Goal: Information Seeking & Learning: Find specific fact

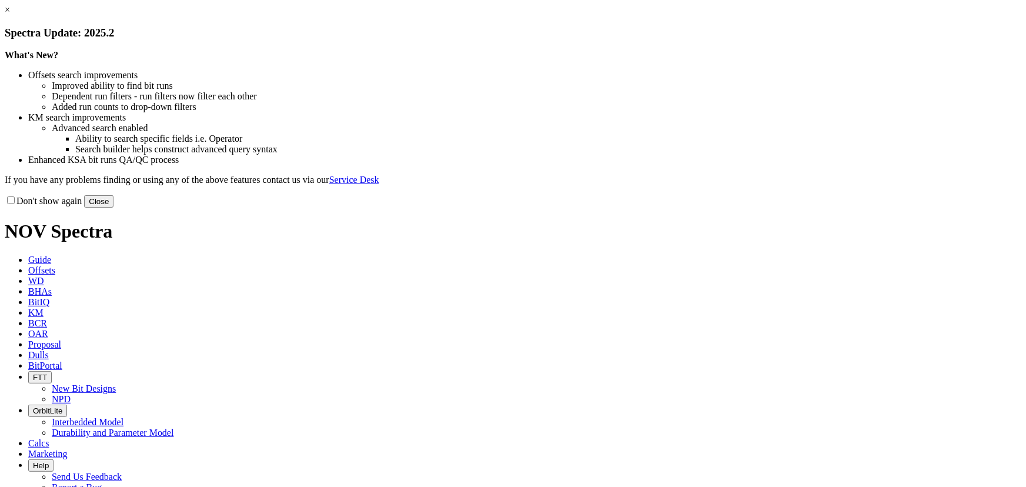
click at [113, 208] on button "Close" at bounding box center [98, 201] width 29 height 12
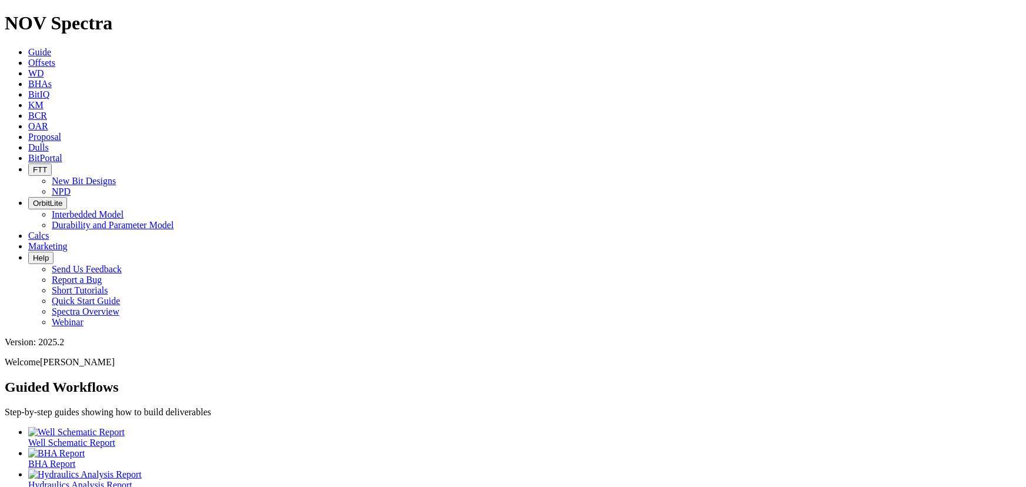
click at [55, 58] on link "Offsets" at bounding box center [41, 63] width 27 height 10
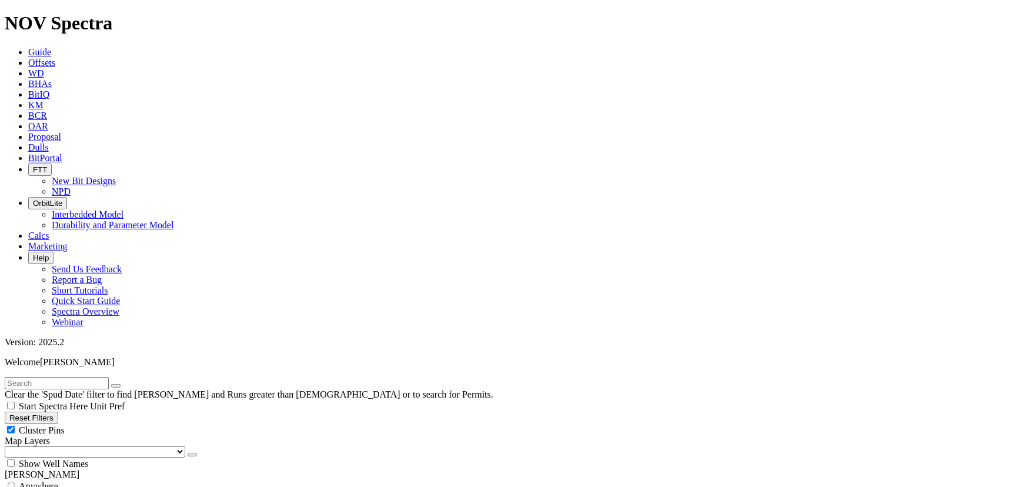
click at [109, 377] on input "text" at bounding box center [57, 383] width 104 height 12
type input "BIRDIE 2803A"
click at [113, 457] on div "Show Well Names" at bounding box center [513, 463] width 1016 height 12
checkbox input "true"
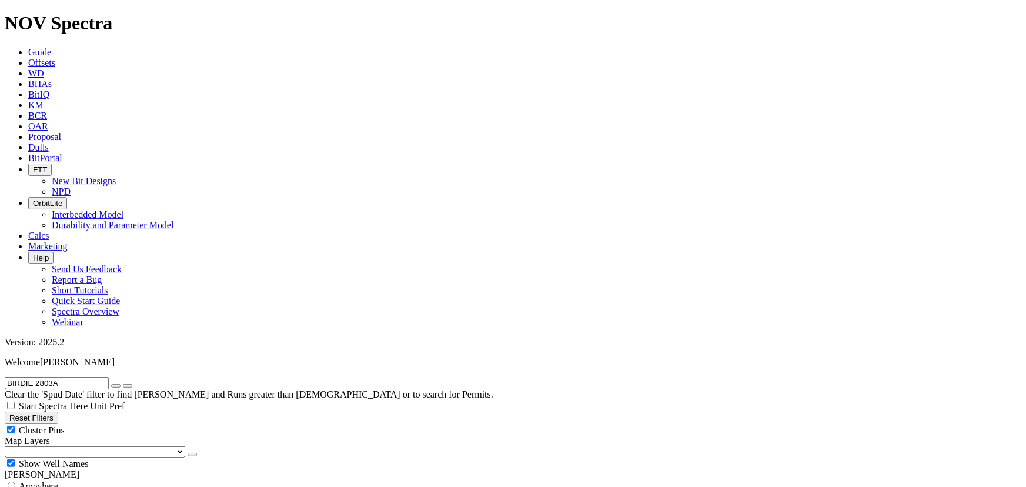
click at [116, 386] on icon "button" at bounding box center [116, 386] width 0 height 0
click at [59, 377] on input "text" at bounding box center [57, 383] width 104 height 12
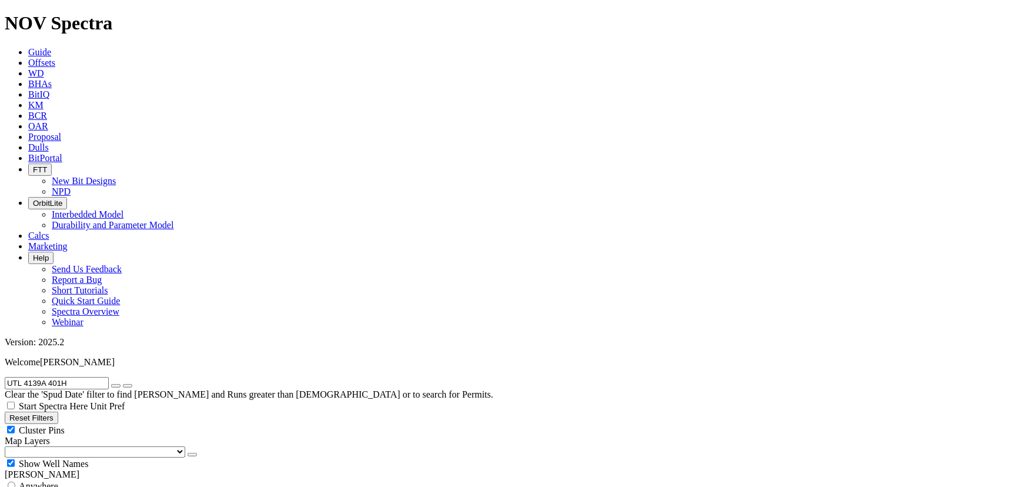
click at [128, 386] on icon "submit" at bounding box center [128, 386] width 0 height 0
click at [89, 377] on input "UTL 4139A 401H" at bounding box center [57, 383] width 104 height 12
type input "UTL"
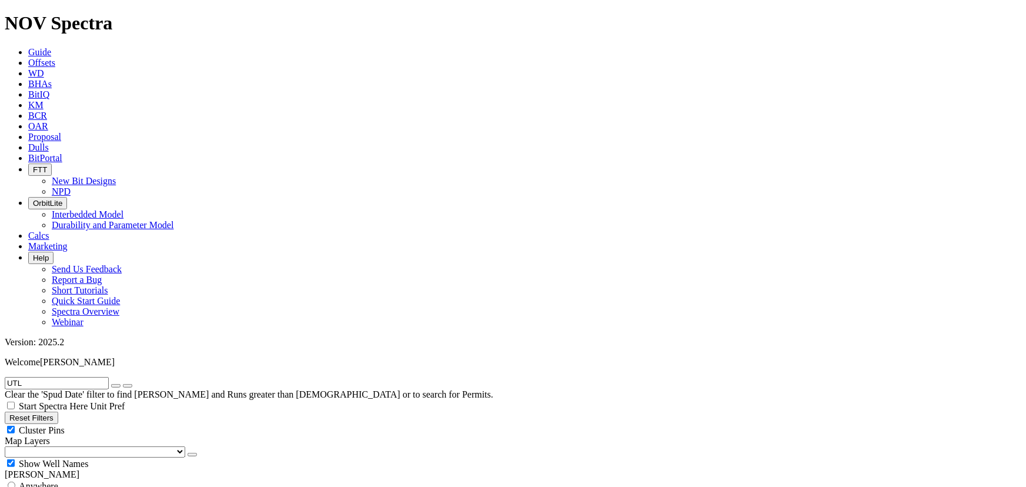
scroll to position [1281, 0]
